Goal: Task Accomplishment & Management: Use online tool/utility

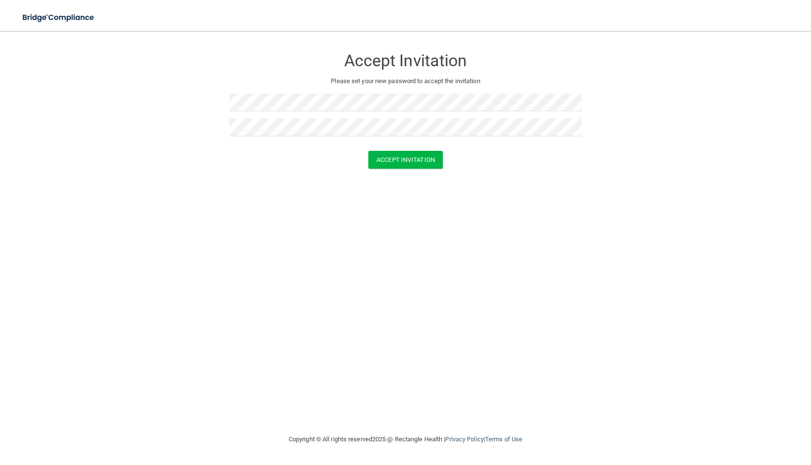
click at [414, 170] on form "Accept Invitation Please set your new password to accept the invitation Accept …" at bounding box center [405, 111] width 773 height 140
click at [414, 161] on button "Accept Invitation" at bounding box center [405, 160] width 74 height 18
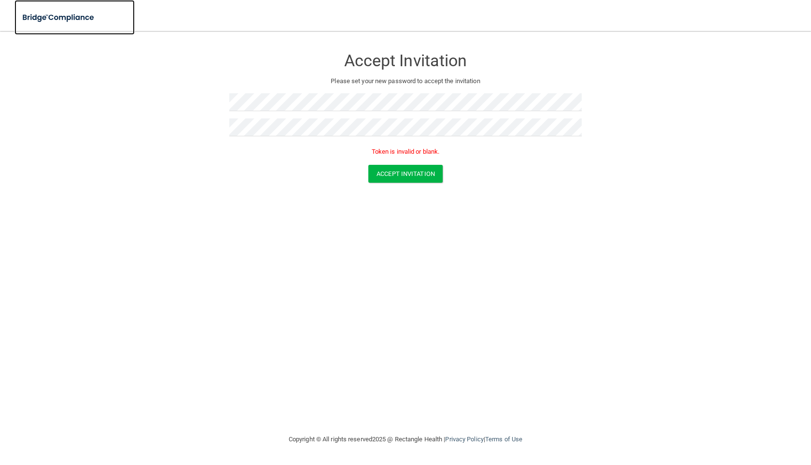
click at [41, 20] on img at bounding box center [58, 18] width 89 height 20
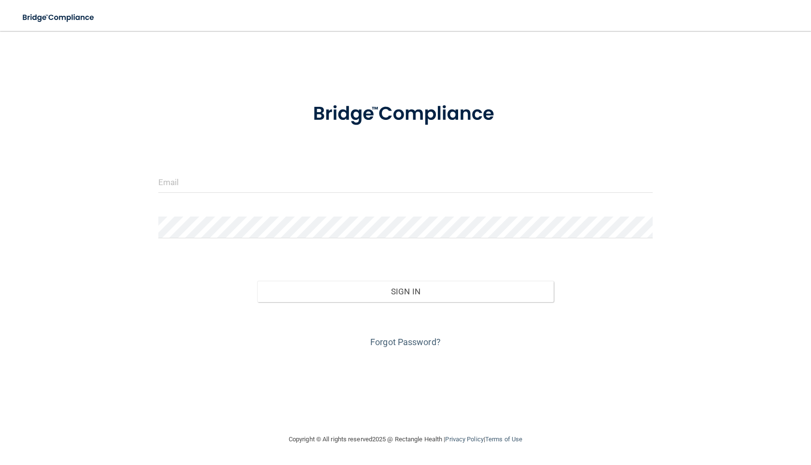
click at [336, 112] on img at bounding box center [405, 114] width 225 height 50
click at [256, 197] on div at bounding box center [405, 185] width 509 height 29
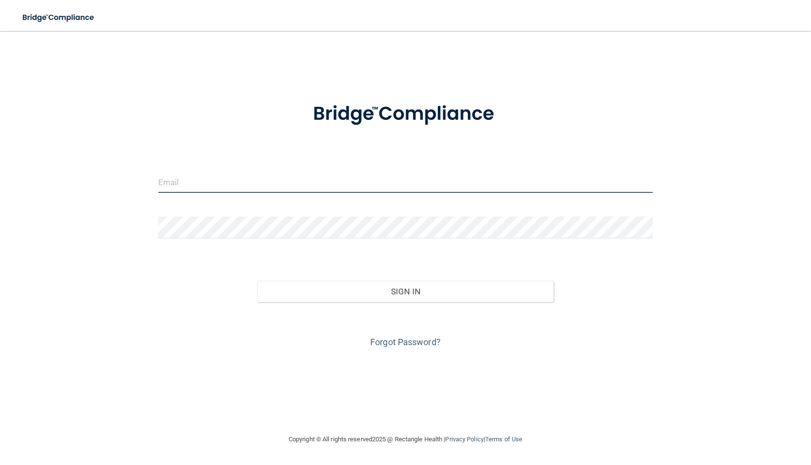
click at [215, 189] on input "email" at bounding box center [405, 182] width 495 height 22
type input "brooklynmagsayoo@gmaill.com"
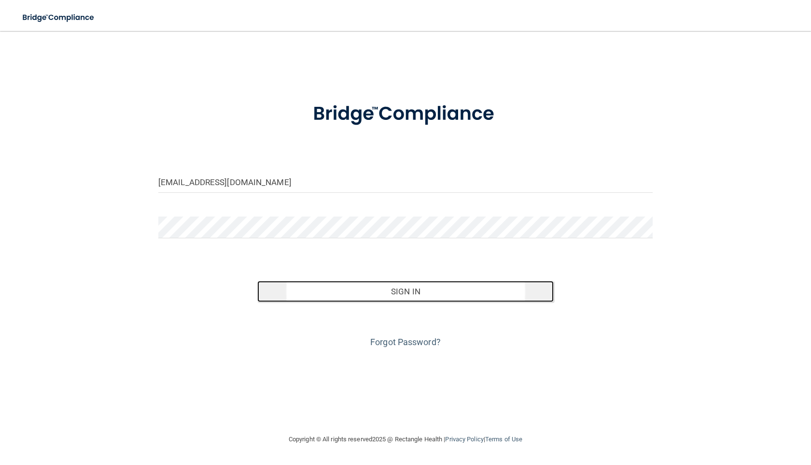
click at [373, 283] on button "Sign In" at bounding box center [405, 291] width 297 height 21
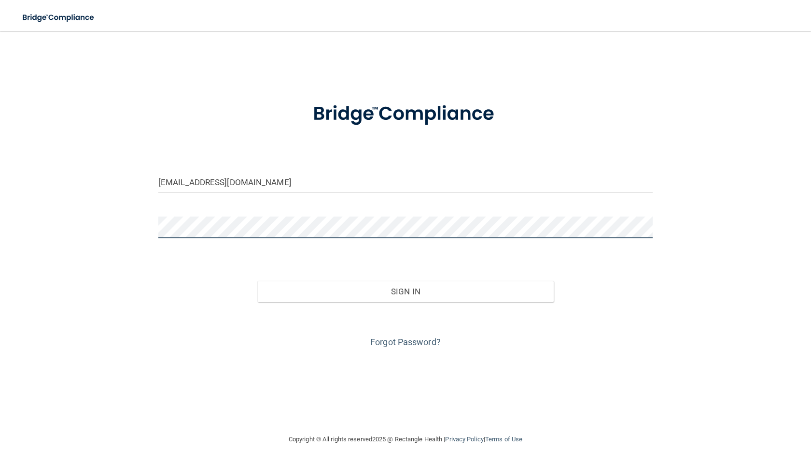
click at [257, 281] on button "Sign In" at bounding box center [405, 291] width 297 height 21
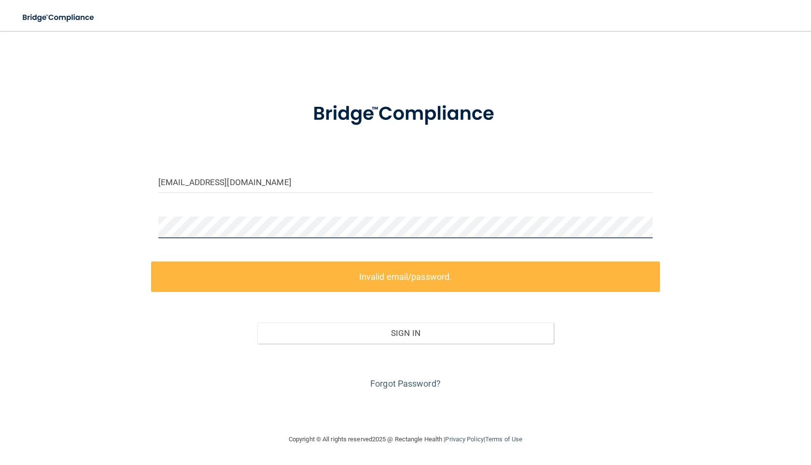
click at [131, 226] on div "brooklynmagsayoo@gmaill.com Invalid email/password. You don't have permission t…" at bounding box center [405, 232] width 773 height 383
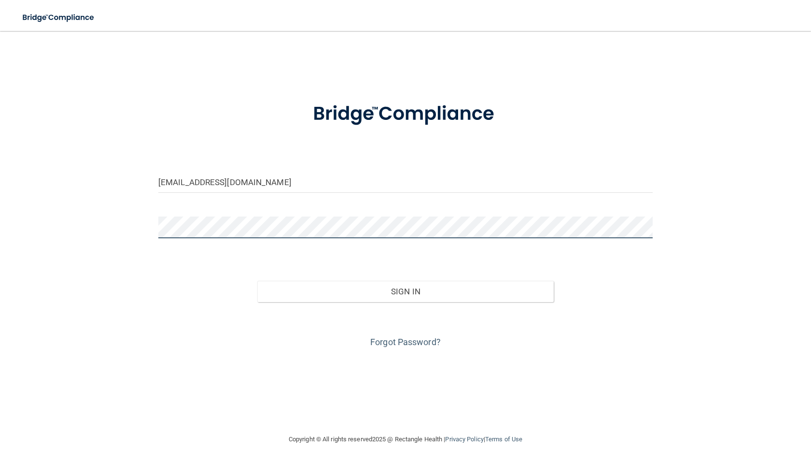
click at [257, 281] on button "Sign In" at bounding box center [405, 291] width 297 height 21
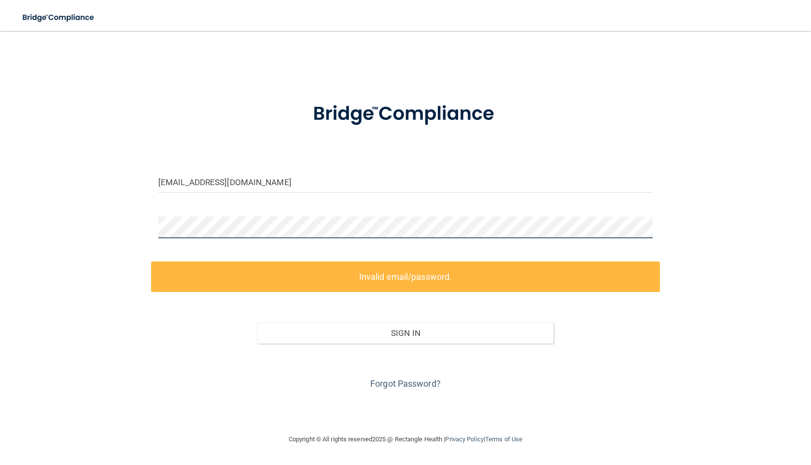
click at [134, 217] on div "brooklynmagsayoo@gmaill.com Invalid email/password. You don't have permission t…" at bounding box center [405, 232] width 773 height 383
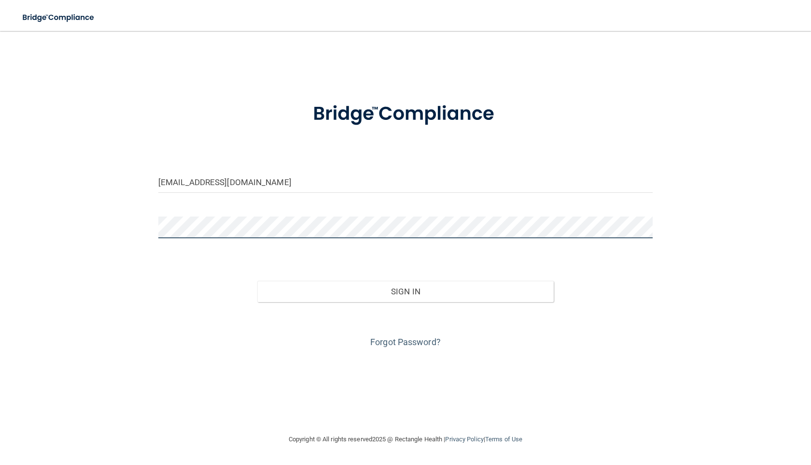
click at [257, 281] on button "Sign In" at bounding box center [405, 291] width 297 height 21
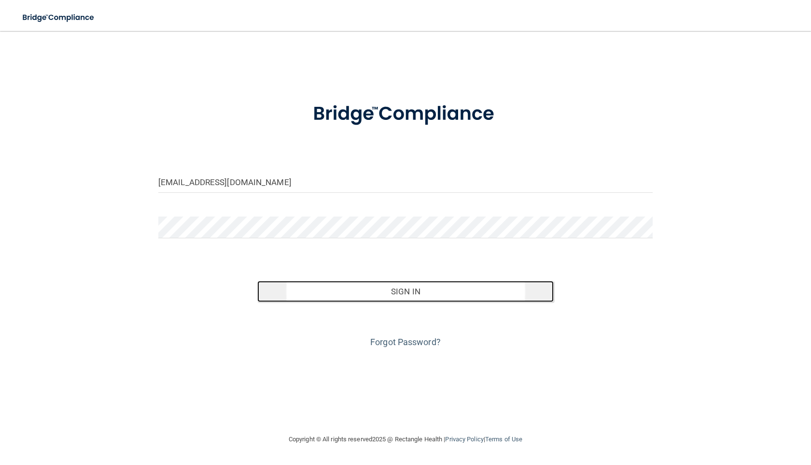
click at [341, 282] on button "Sign In" at bounding box center [405, 291] width 297 height 21
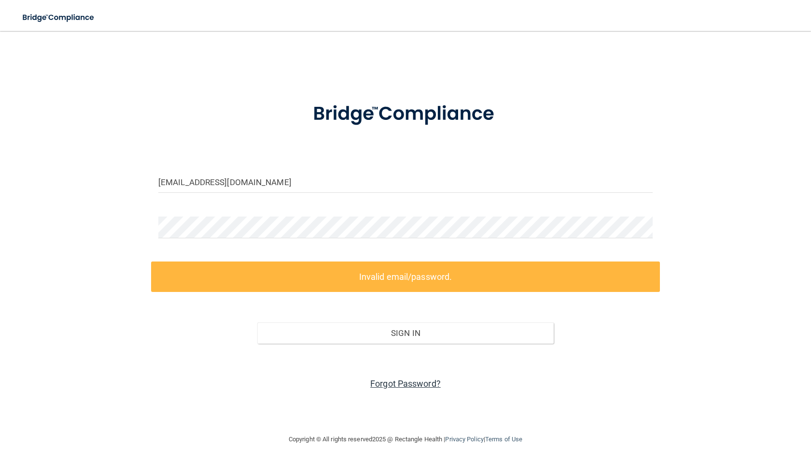
click at [426, 385] on link "Forgot Password?" at bounding box center [405, 383] width 71 height 10
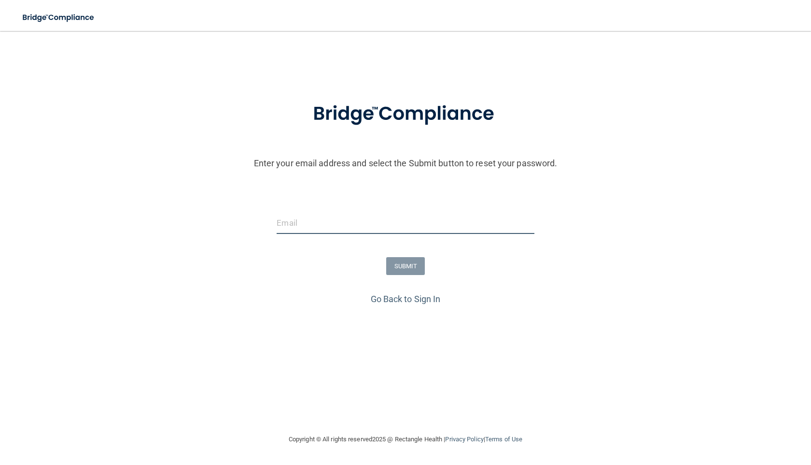
click at [355, 231] on input "email" at bounding box center [405, 223] width 257 height 22
type input "brooklynmagsayoo@gmaill.com"
click at [414, 262] on button "SUBMIT" at bounding box center [405, 266] width 39 height 18
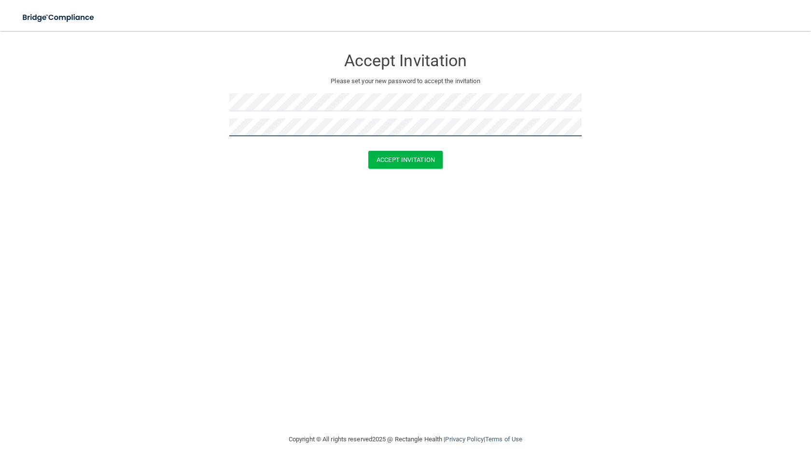
click at [368, 151] on button "Accept Invitation" at bounding box center [405, 160] width 74 height 18
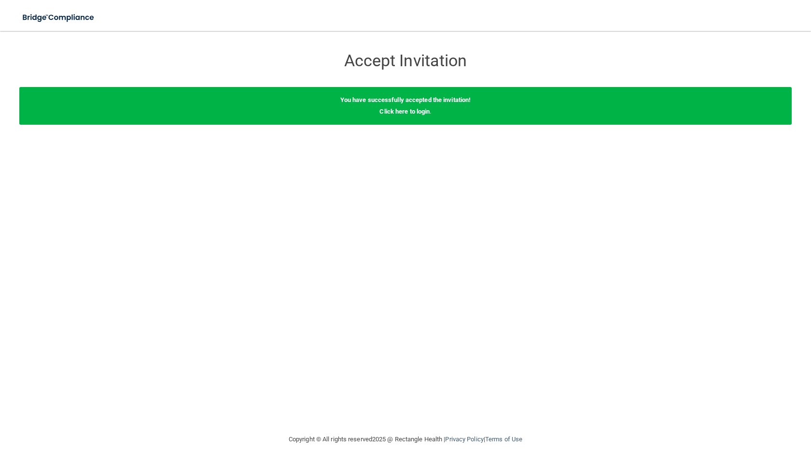
click at [424, 115] on div "You have successfully accepted the invitation! Click here to login ." at bounding box center [405, 106] width 773 height 38
click at [423, 112] on link "Click here to login" at bounding box center [405, 111] width 50 height 7
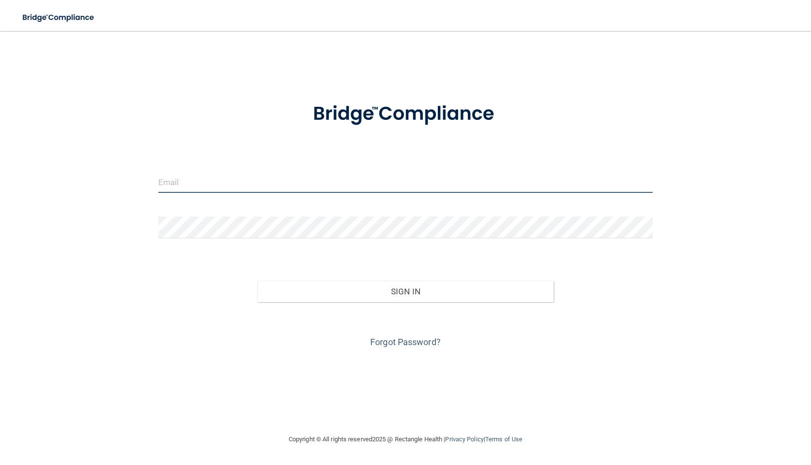
click at [316, 191] on input "email" at bounding box center [405, 182] width 495 height 22
type input "brooklynmagsayoo@gmaill.com"
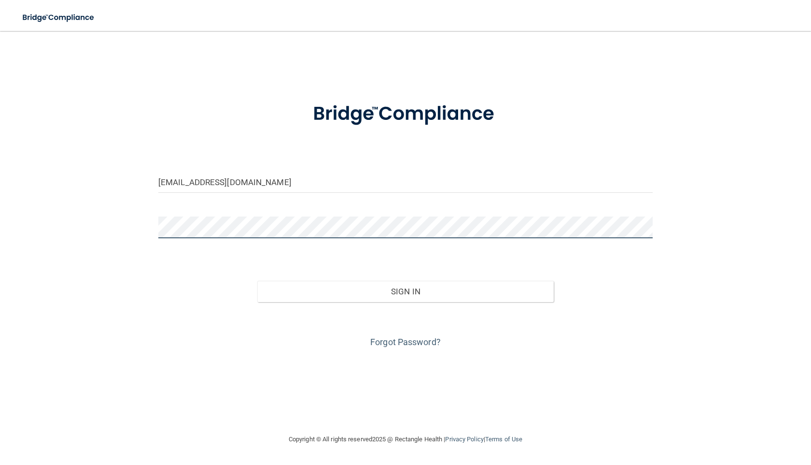
click at [257, 281] on button "Sign In" at bounding box center [405, 291] width 297 height 21
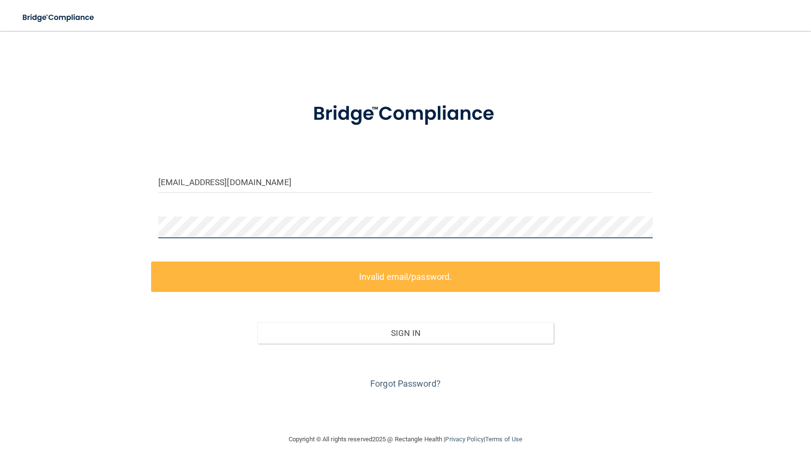
click at [108, 226] on div "brooklynmagsayoo@gmaill.com Invalid email/password. You don't have permission t…" at bounding box center [405, 232] width 773 height 383
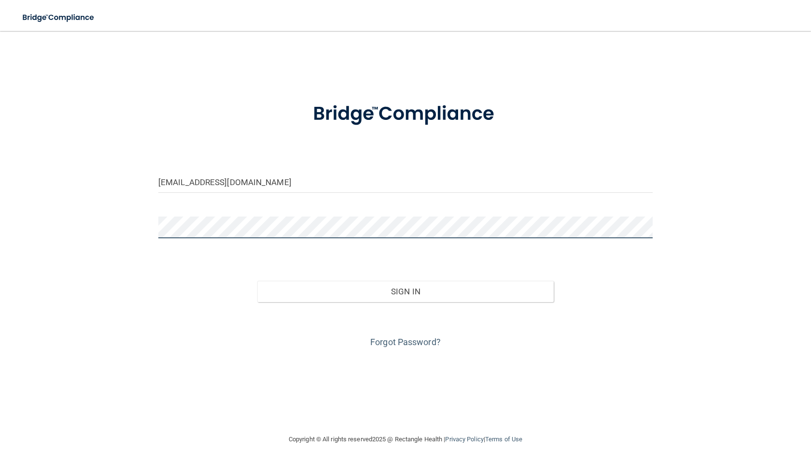
click at [257, 281] on button "Sign In" at bounding box center [405, 291] width 297 height 21
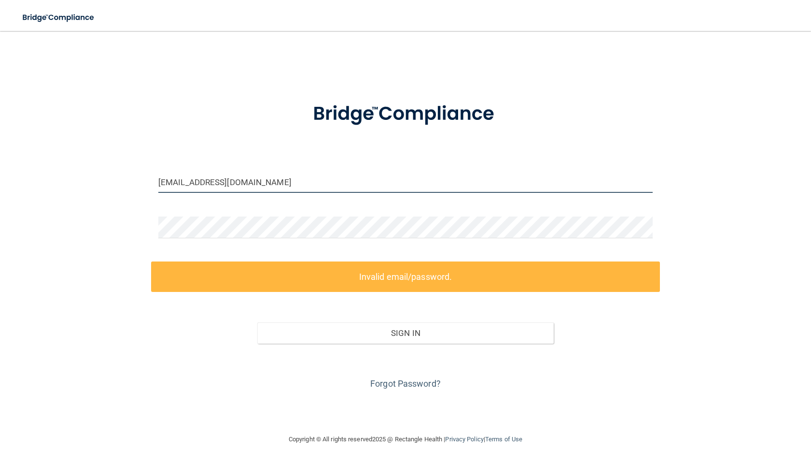
drag, startPoint x: 279, startPoint y: 182, endPoint x: 48, endPoint y: 157, distance: 232.1
click at [48, 161] on div "brooklynmagsayoo@gmaill.com Invalid email/password. You don't have permission t…" at bounding box center [405, 232] width 773 height 383
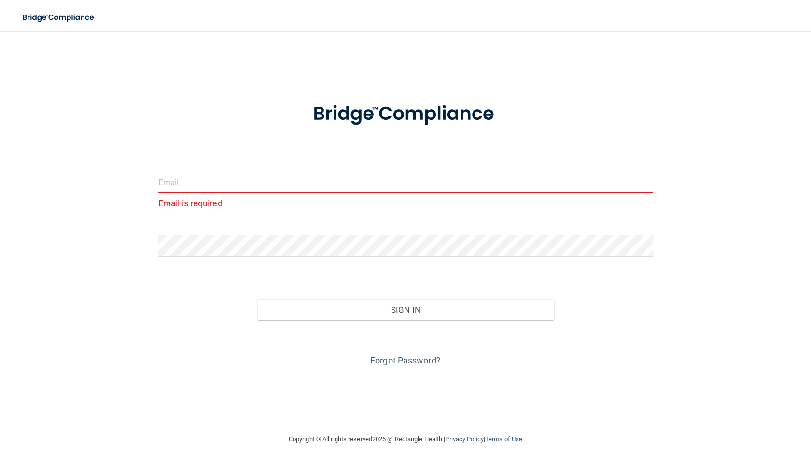
click at [193, 180] on input "email" at bounding box center [405, 182] width 495 height 22
paste input "[EMAIL_ADDRESS][DOMAIN_NAME]"
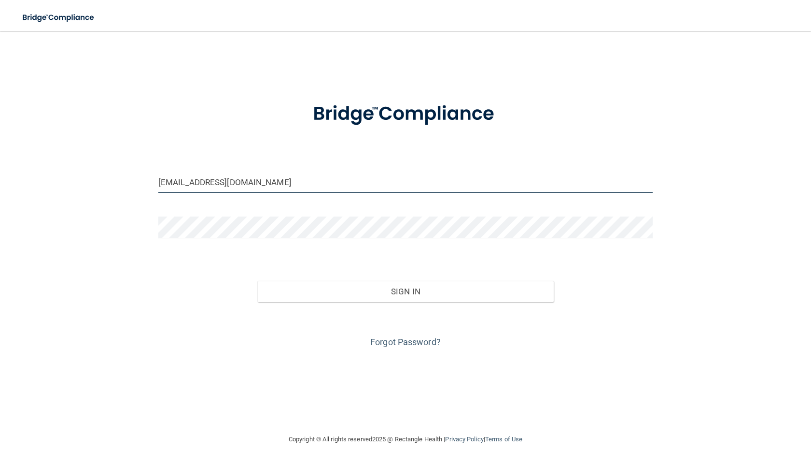
type input "[EMAIL_ADDRESS][DOMAIN_NAME]"
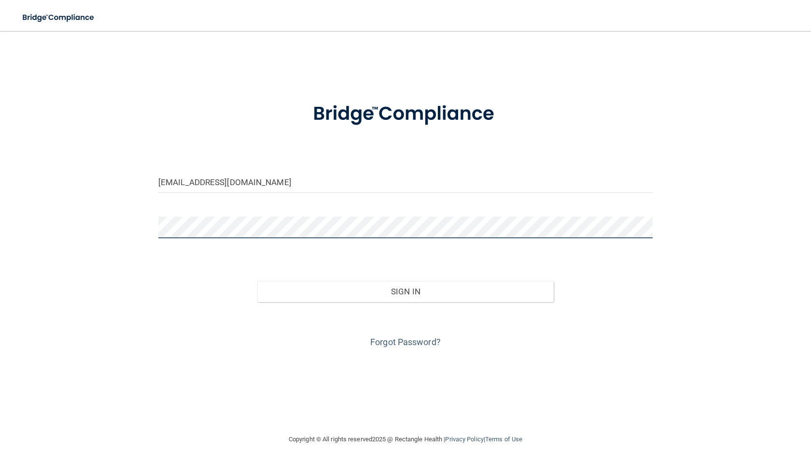
drag, startPoint x: 202, startPoint y: 187, endPoint x: 126, endPoint y: 226, distance: 85.5
click at [127, 228] on div "brooklynmagsayoo@gmail.com Invalid email/password. You don't have permission to…" at bounding box center [405, 232] width 773 height 383
click at [257, 281] on button "Sign In" at bounding box center [405, 291] width 297 height 21
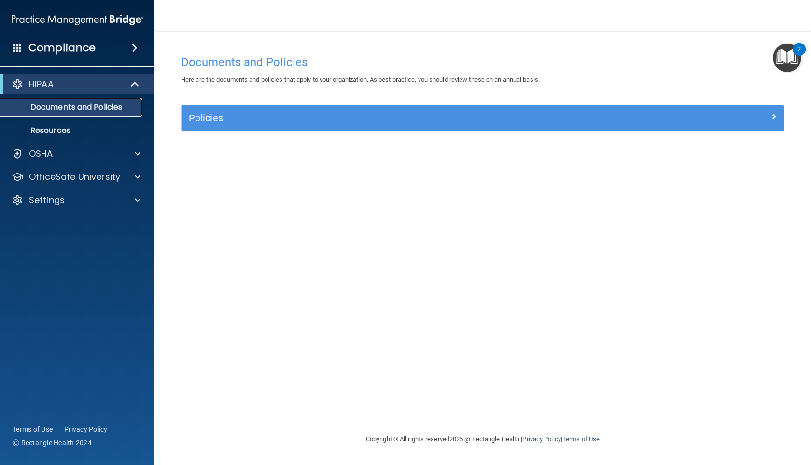
click at [79, 102] on p "Documents and Policies" at bounding box center [72, 107] width 132 height 10
click at [74, 107] on p "Documents and Policies" at bounding box center [72, 107] width 132 height 10
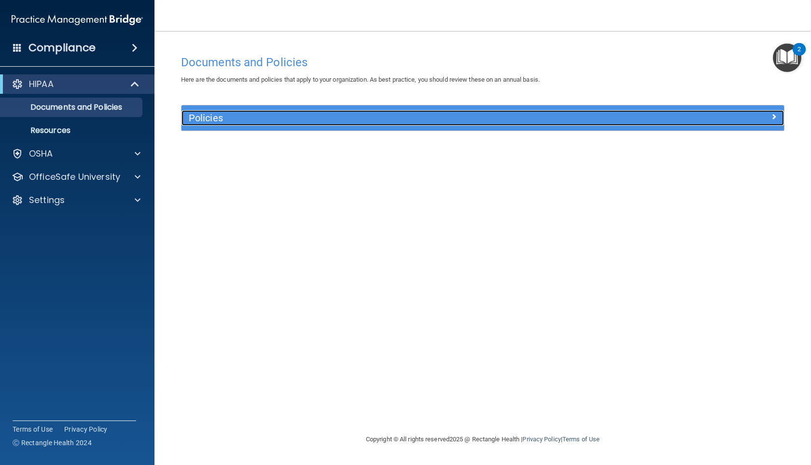
click at [316, 115] on h5 "Policies" at bounding box center [408, 118] width 438 height 11
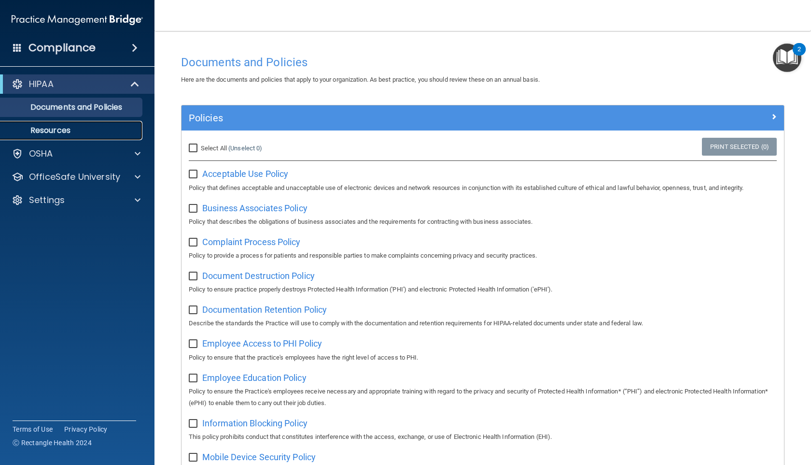
click at [76, 130] on p "Resources" at bounding box center [72, 131] width 132 height 10
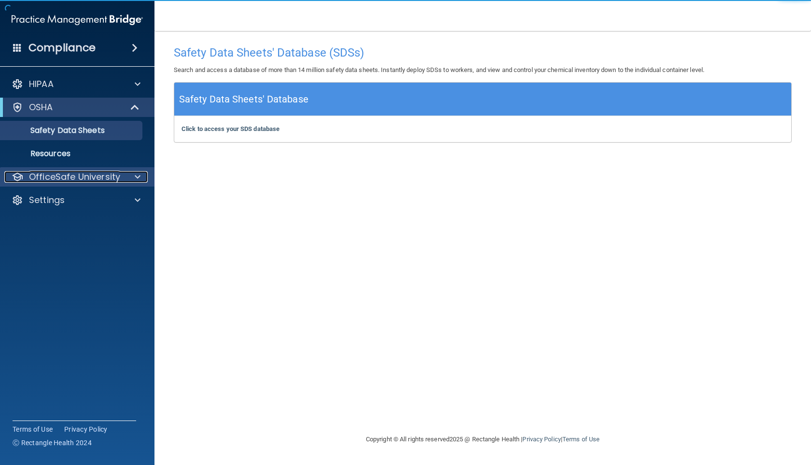
click at [132, 179] on div at bounding box center [136, 177] width 24 height 12
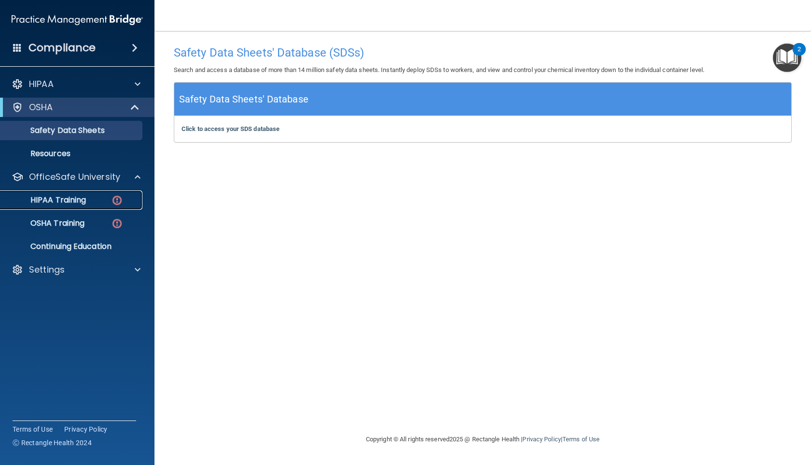
click at [88, 201] on div "HIPAA Training" at bounding box center [72, 200] width 132 height 10
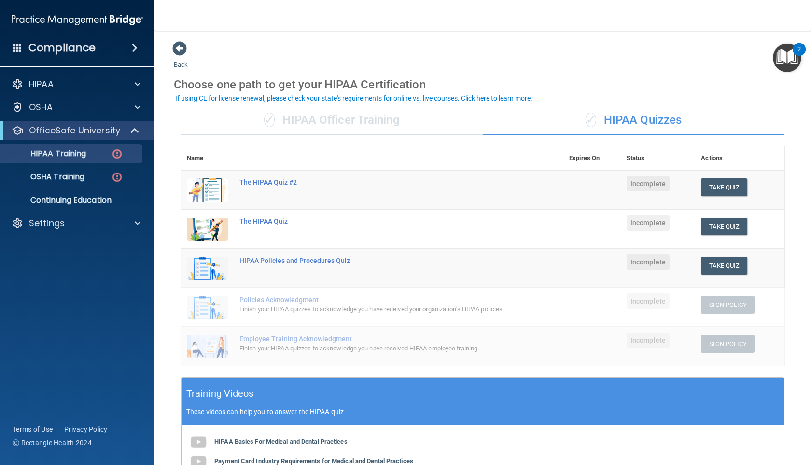
click at [339, 116] on div "✓ HIPAA Officer Training" at bounding box center [332, 120] width 302 height 29
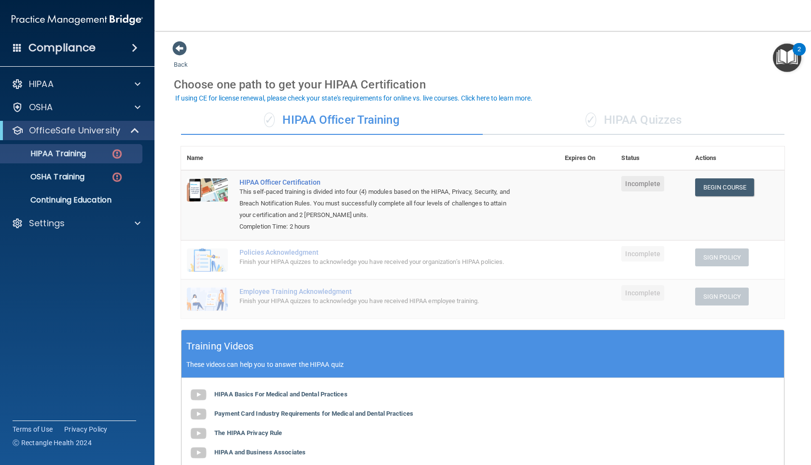
click at [342, 123] on div "✓ HIPAA Officer Training" at bounding box center [332, 120] width 302 height 29
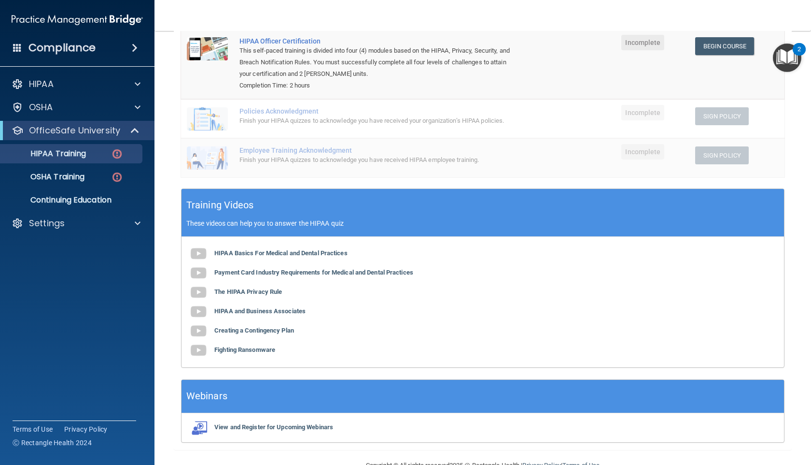
scroll to position [172, 0]
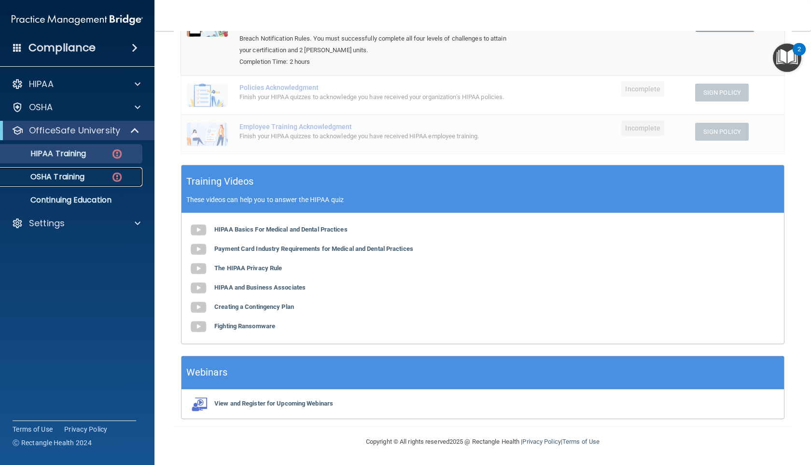
click at [103, 178] on div "OSHA Training" at bounding box center [72, 177] width 132 height 10
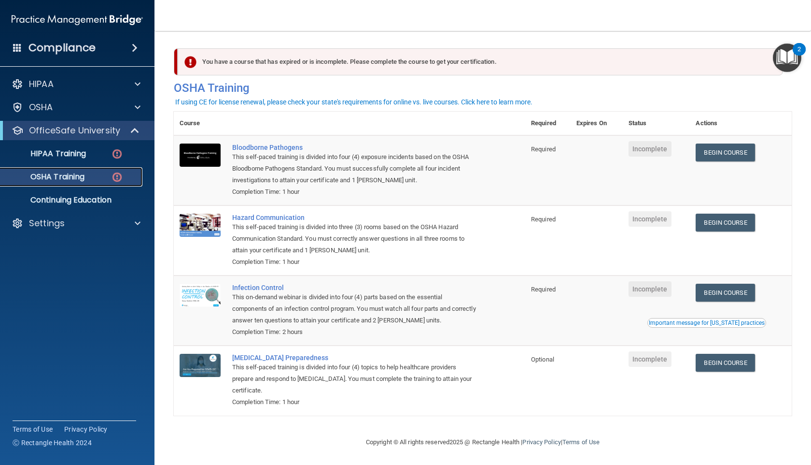
scroll to position [1, 0]
click at [755, 155] on link "Begin Course" at bounding box center [725, 152] width 59 height 18
click at [733, 219] on link "Begin Course" at bounding box center [725, 222] width 59 height 18
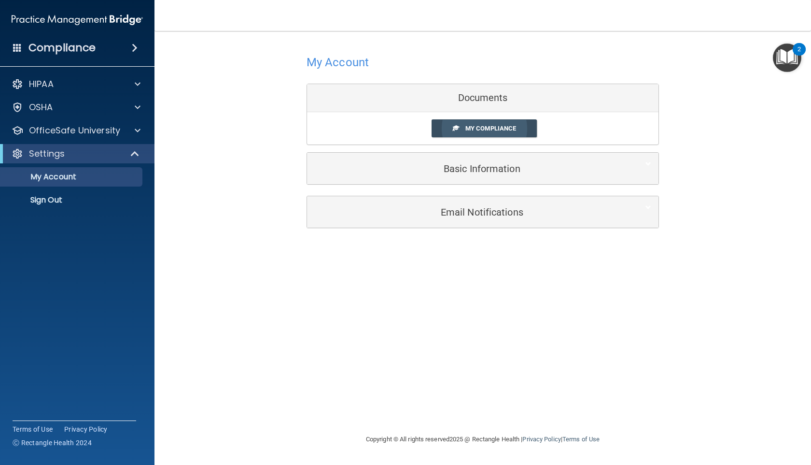
click at [453, 132] on link "My Compliance" at bounding box center [485, 128] width 106 height 18
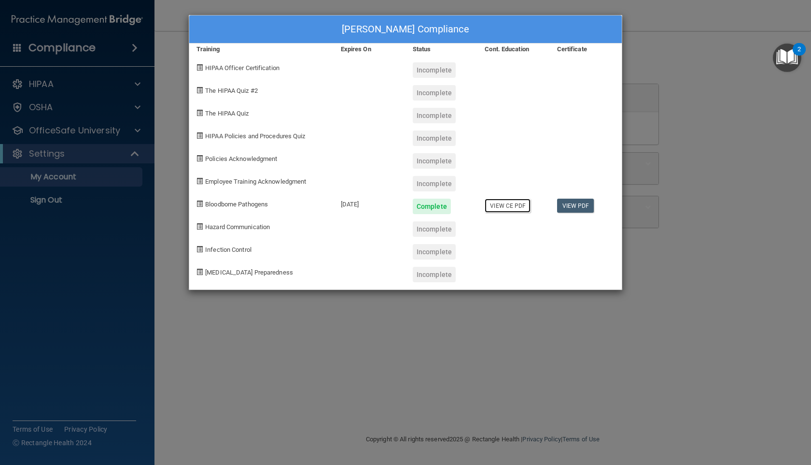
click at [512, 205] on link "View CE PDF" at bounding box center [508, 205] width 46 height 14
